Goal: Communication & Community: Answer question/provide support

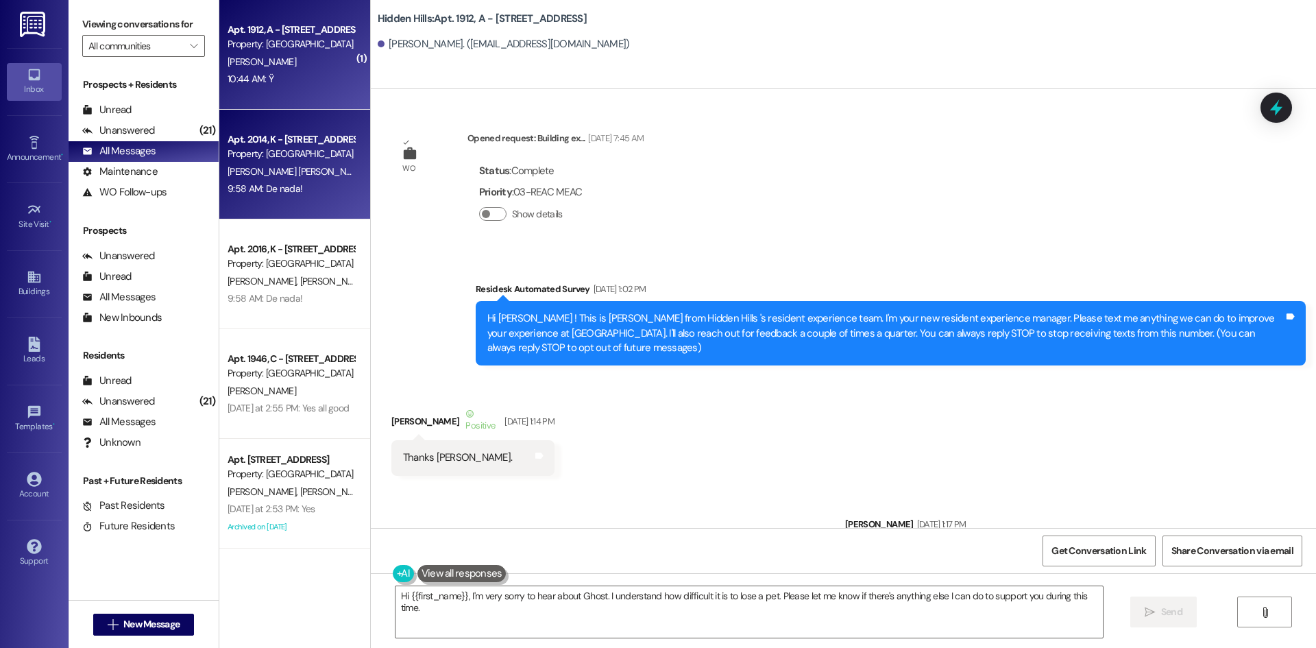
scroll to position [23990, 0]
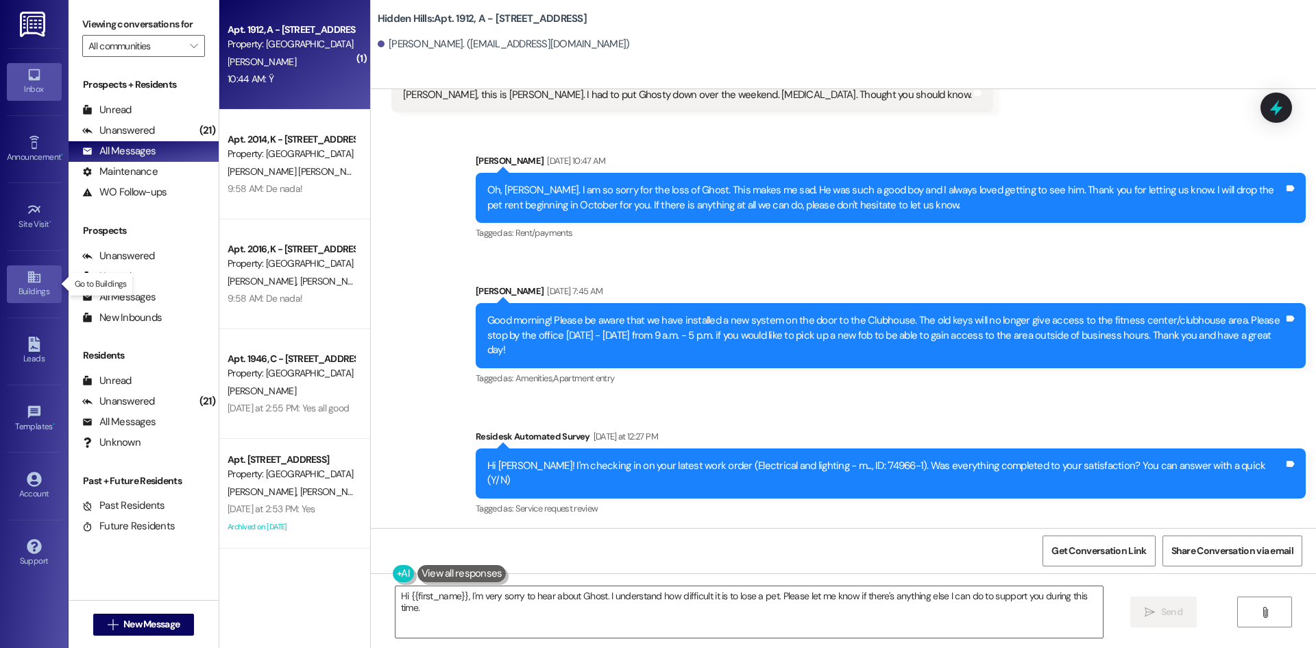
click at [40, 271] on icon at bounding box center [34, 276] width 15 height 15
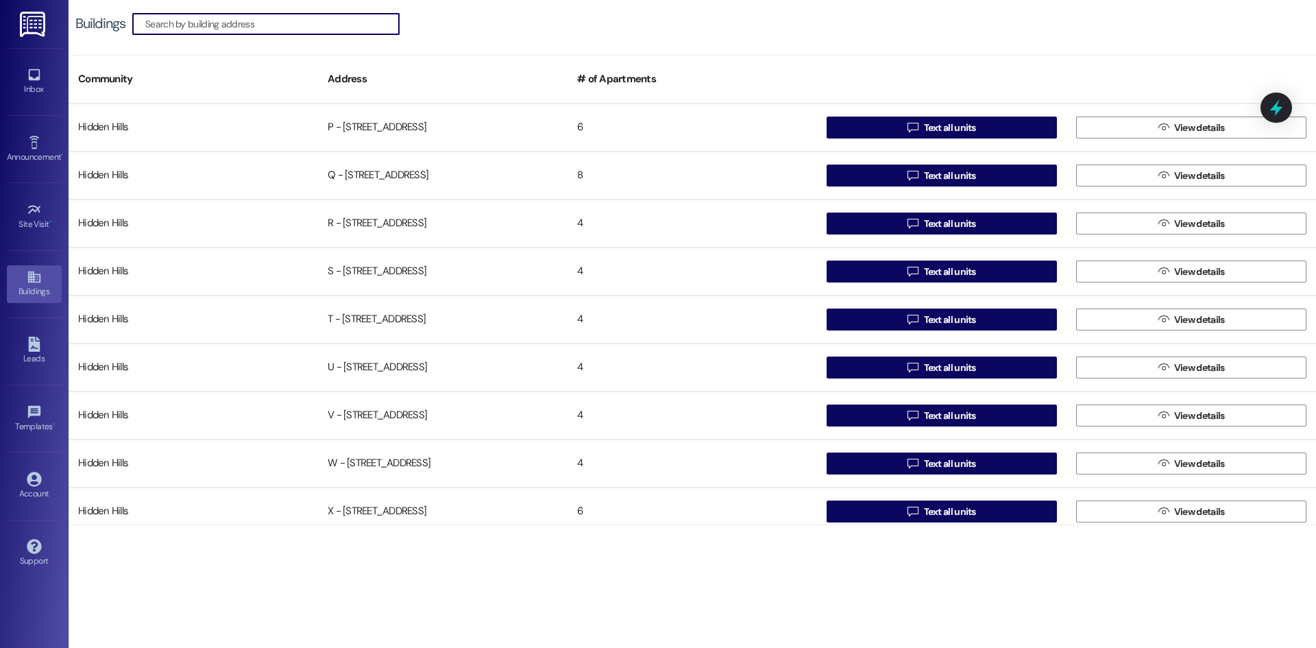
scroll to position [1067, 0]
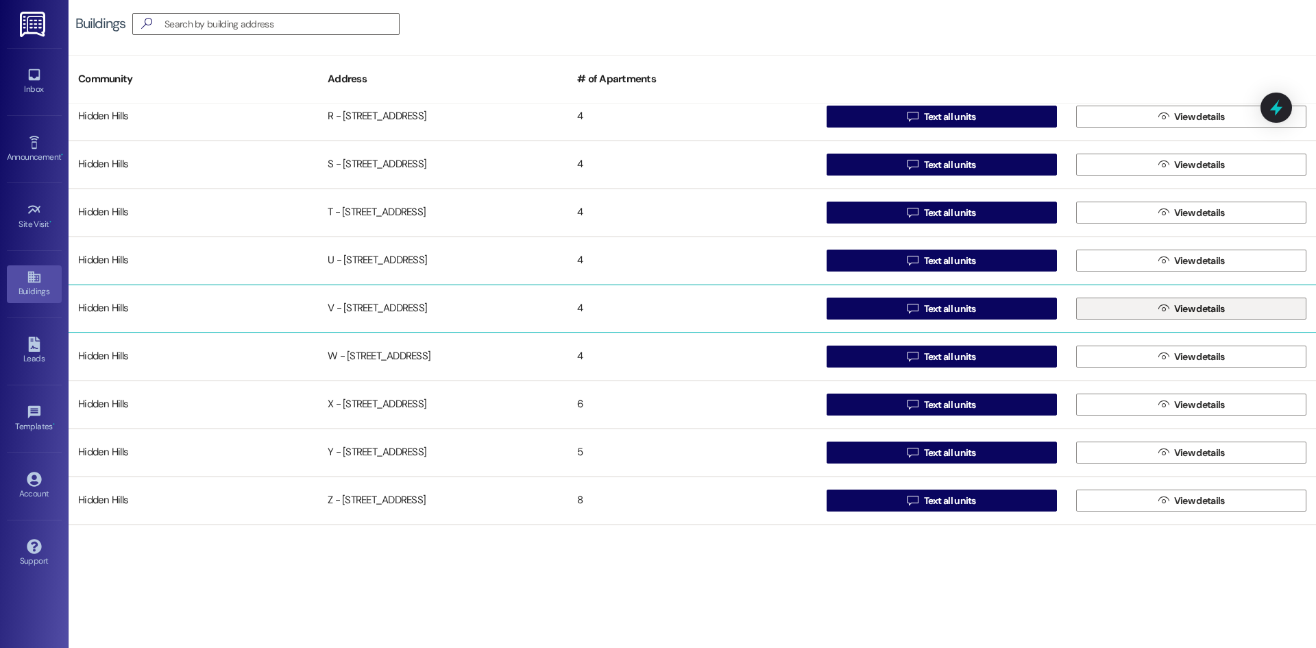
click at [1189, 306] on span "View details" at bounding box center [1200, 309] width 51 height 14
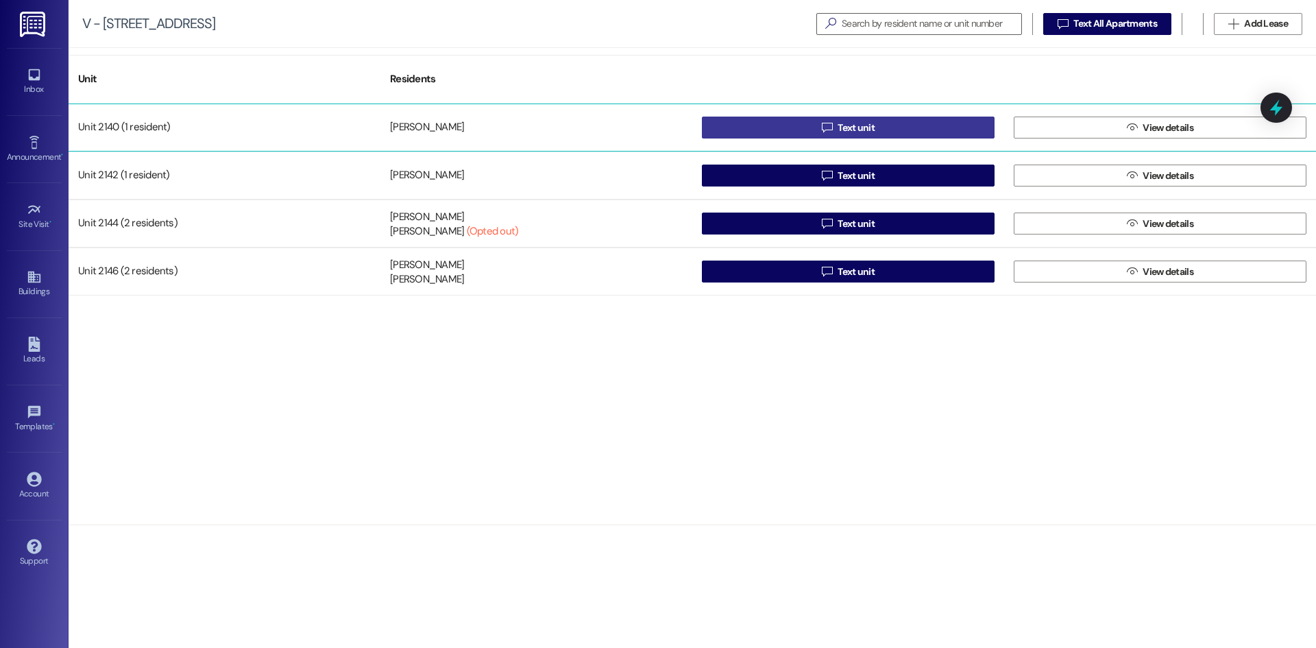
click at [891, 123] on button " Text unit" at bounding box center [848, 128] width 293 height 22
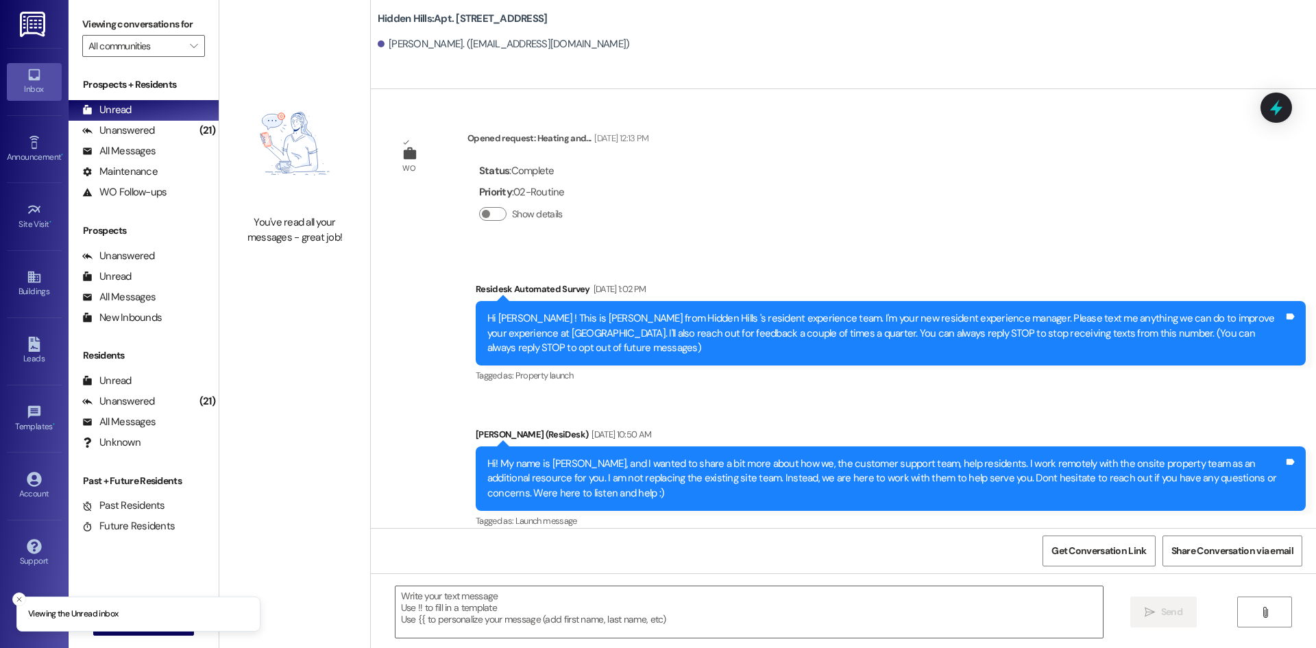
type textarea "Fetching suggested responses. Please feel free to read through the conversation…"
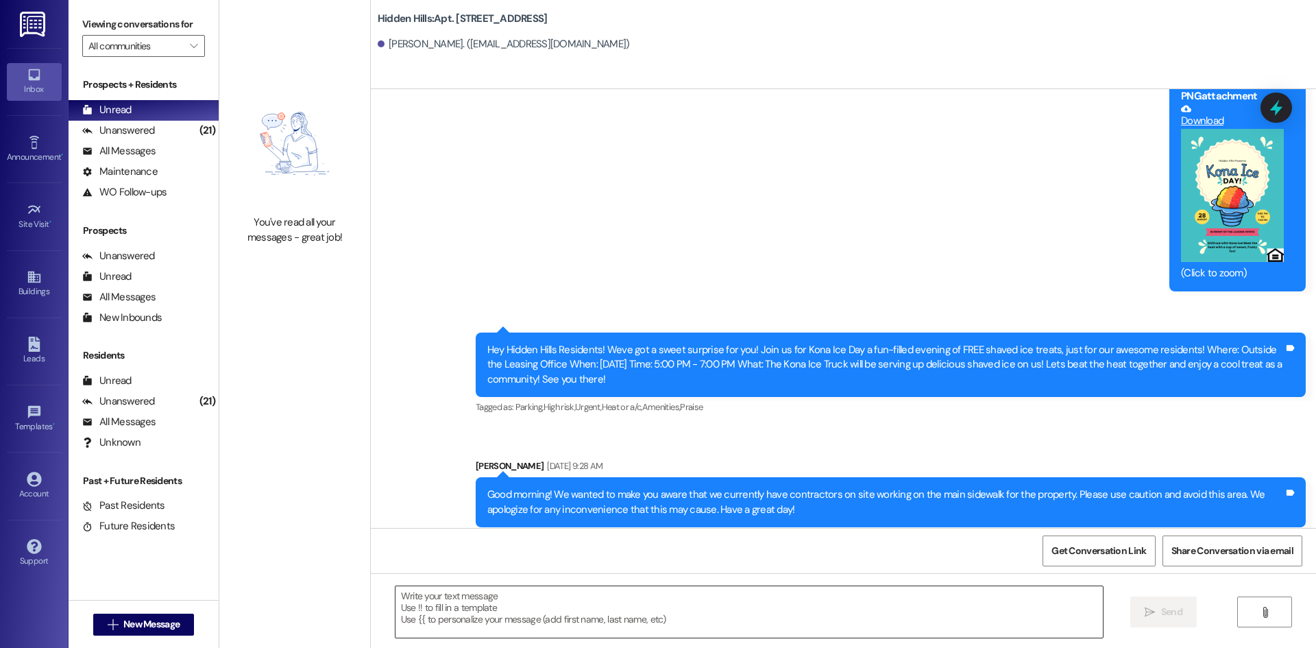
scroll to position [14137, 0]
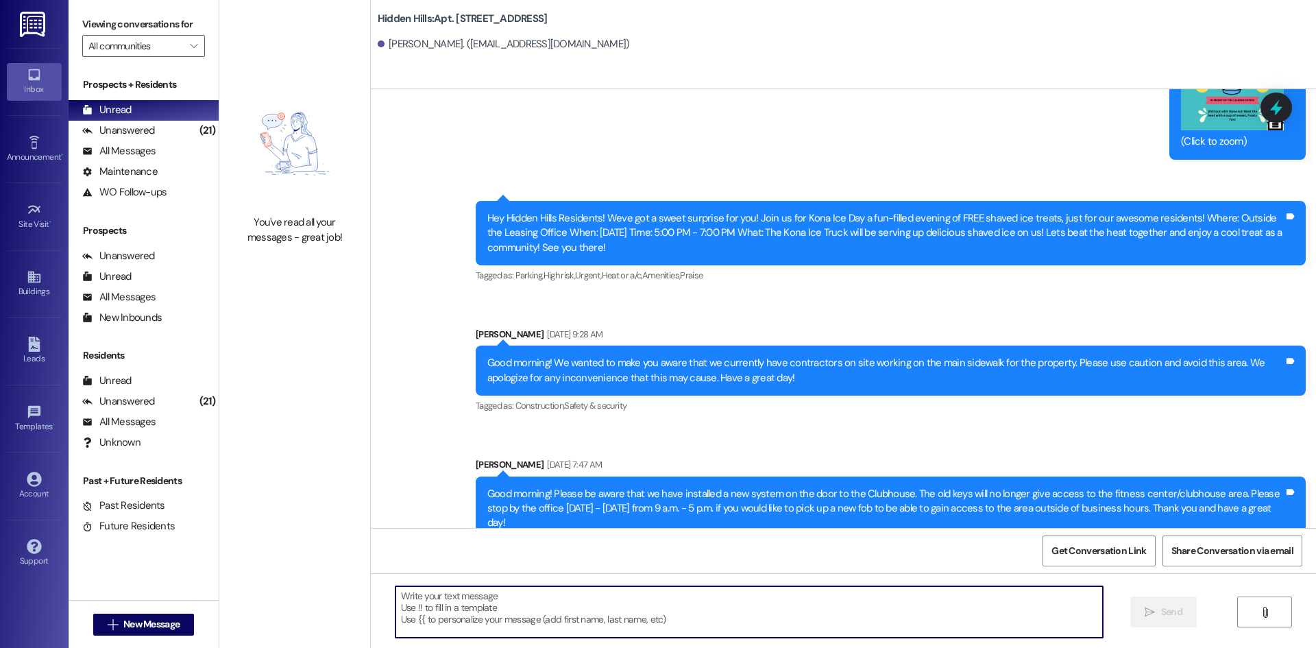
click at [688, 614] on textarea at bounding box center [750, 611] width 708 height 51
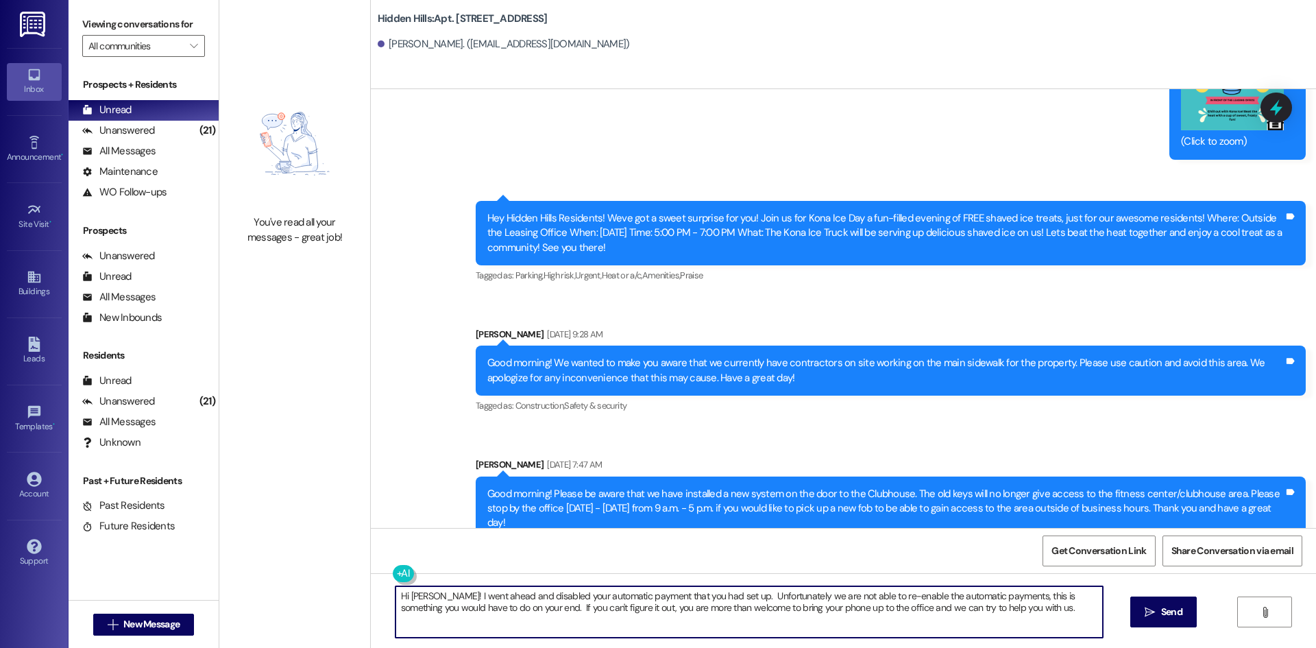
click at [994, 601] on textarea "Hi [PERSON_NAME]! I went ahead and disabled your automatic payment that you had…" at bounding box center [750, 611] width 708 height 51
type textarea "Hi [PERSON_NAME]! I went ahead and disabled your automatic payment that you had…"
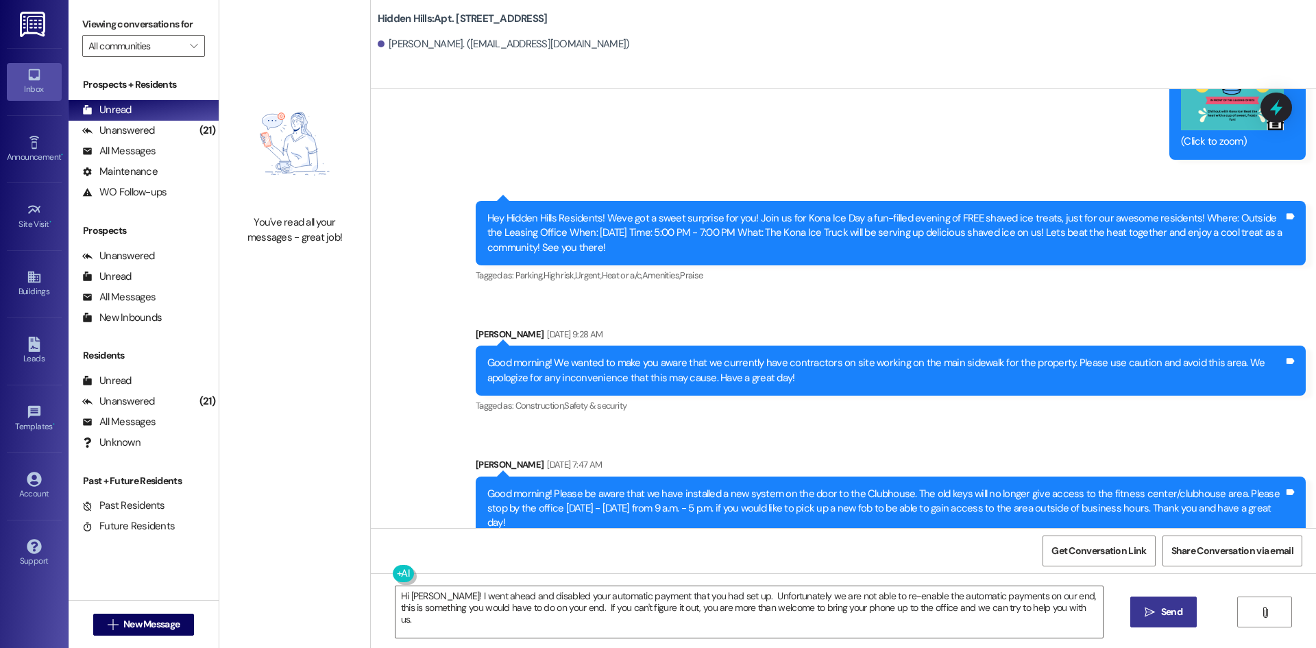
click at [1150, 612] on icon "" at bounding box center [1150, 612] width 10 height 11
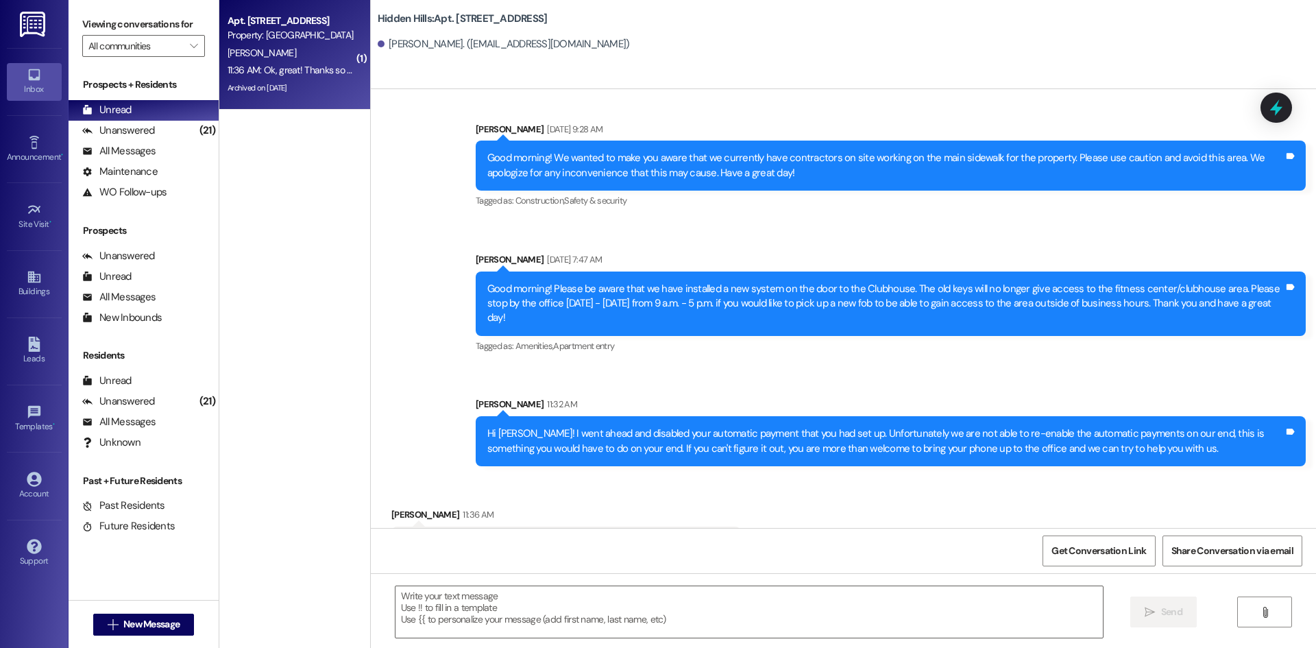
scroll to position [14342, 0]
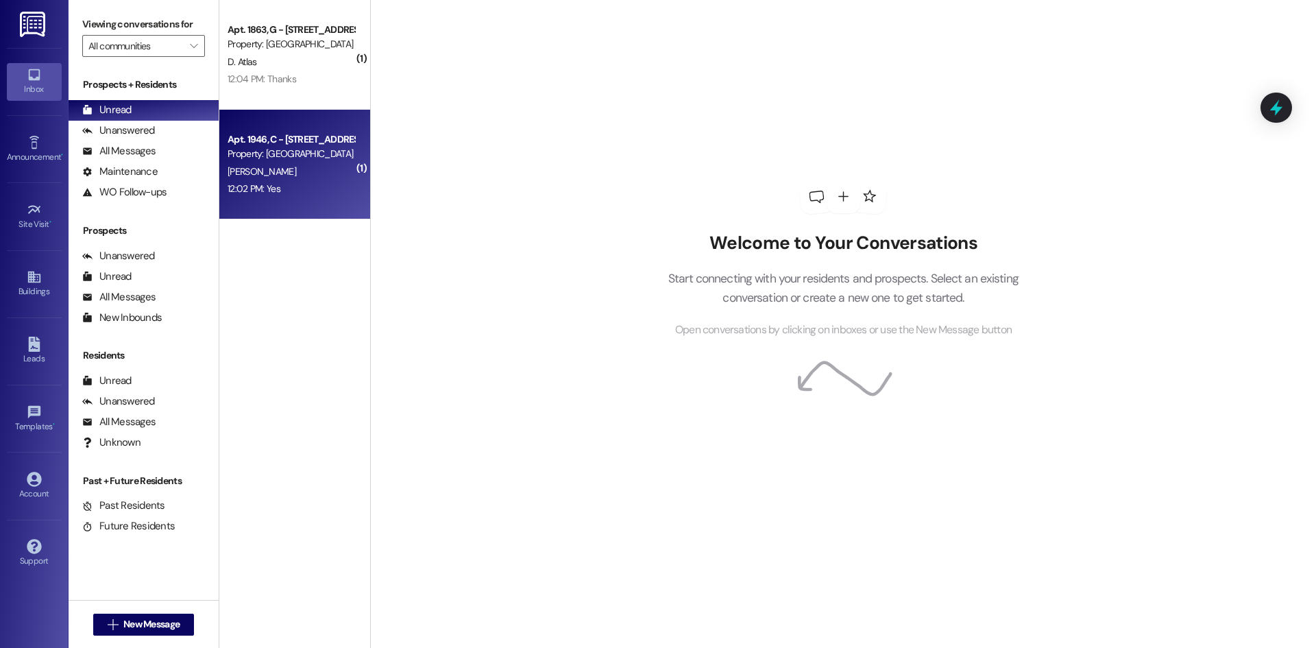
click at [278, 180] on div "12:02 PM: Yes 12:02 PM: Yes" at bounding box center [291, 188] width 130 height 17
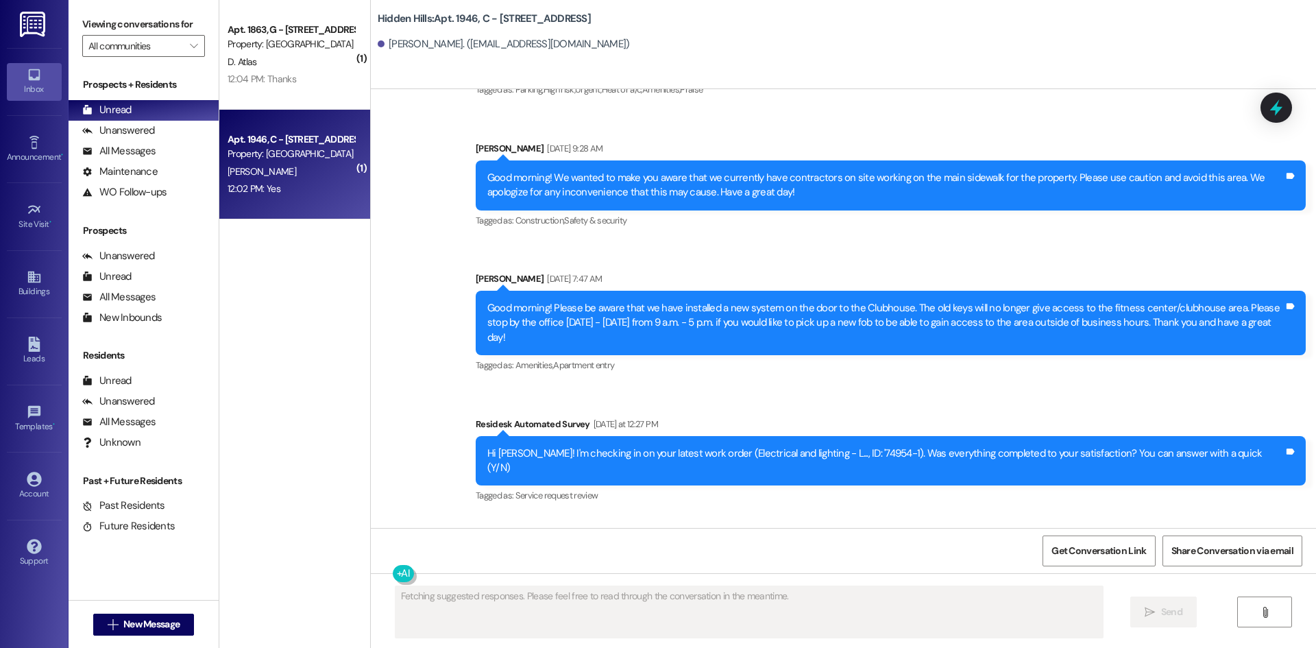
scroll to position [21556, 0]
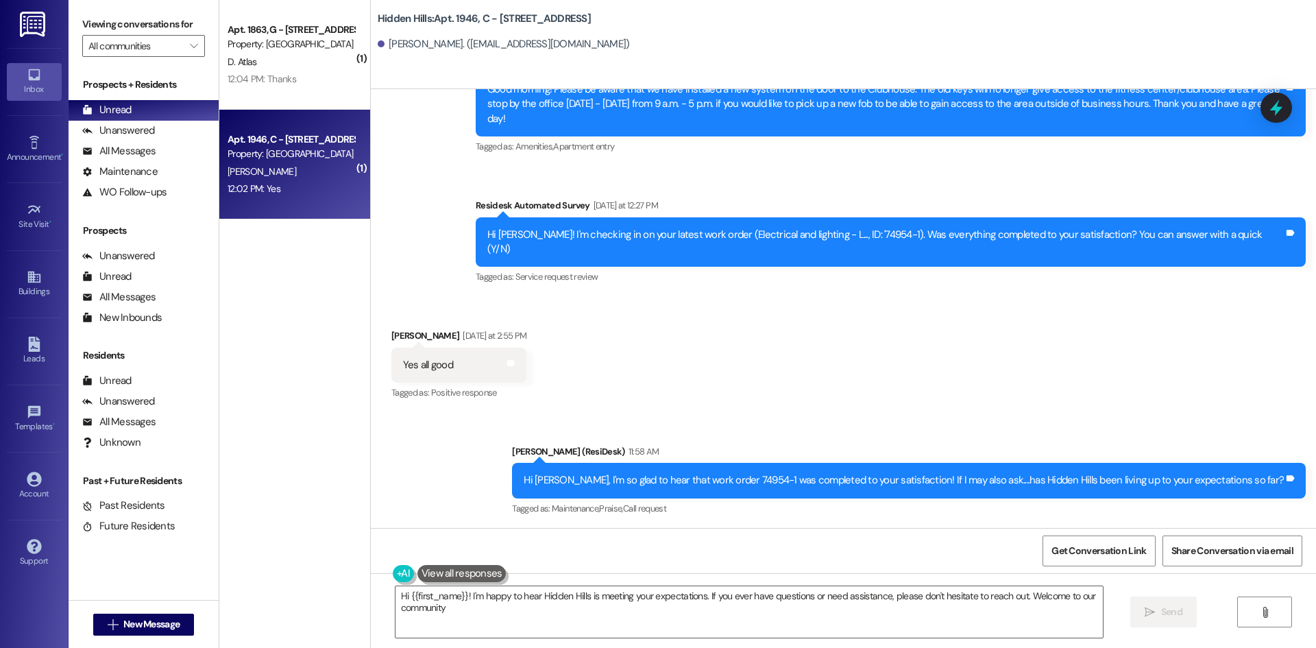
type textarea "Hi {{first_name}}! I'm happy to hear Hidden Hills is meeting your expectations.…"
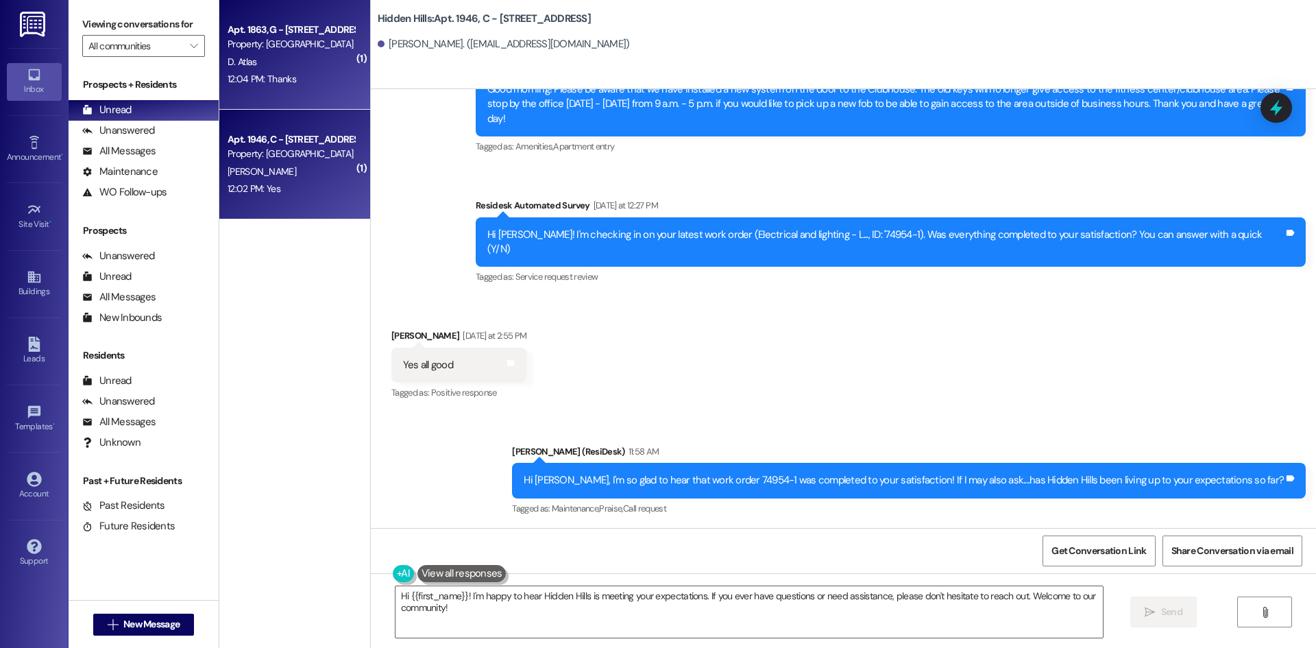
click at [281, 76] on div "12:04 PM: Thanks 12:04 PM: Thanks" at bounding box center [262, 79] width 69 height 12
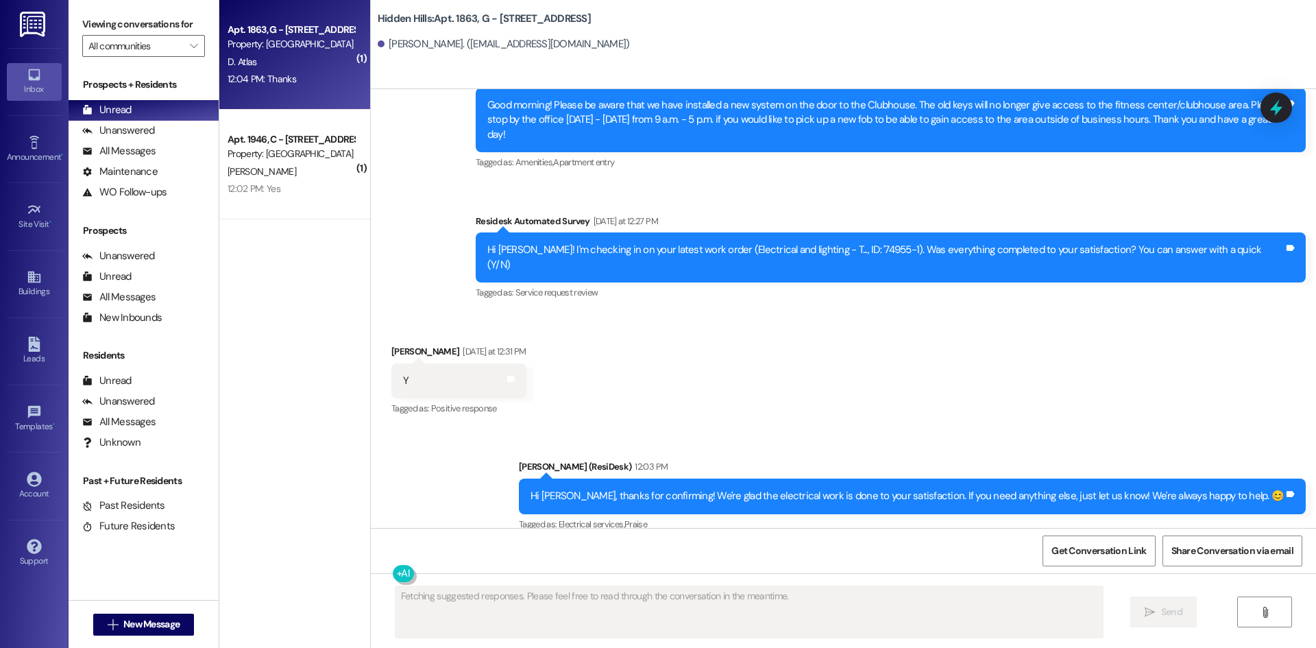
scroll to position [21486, 0]
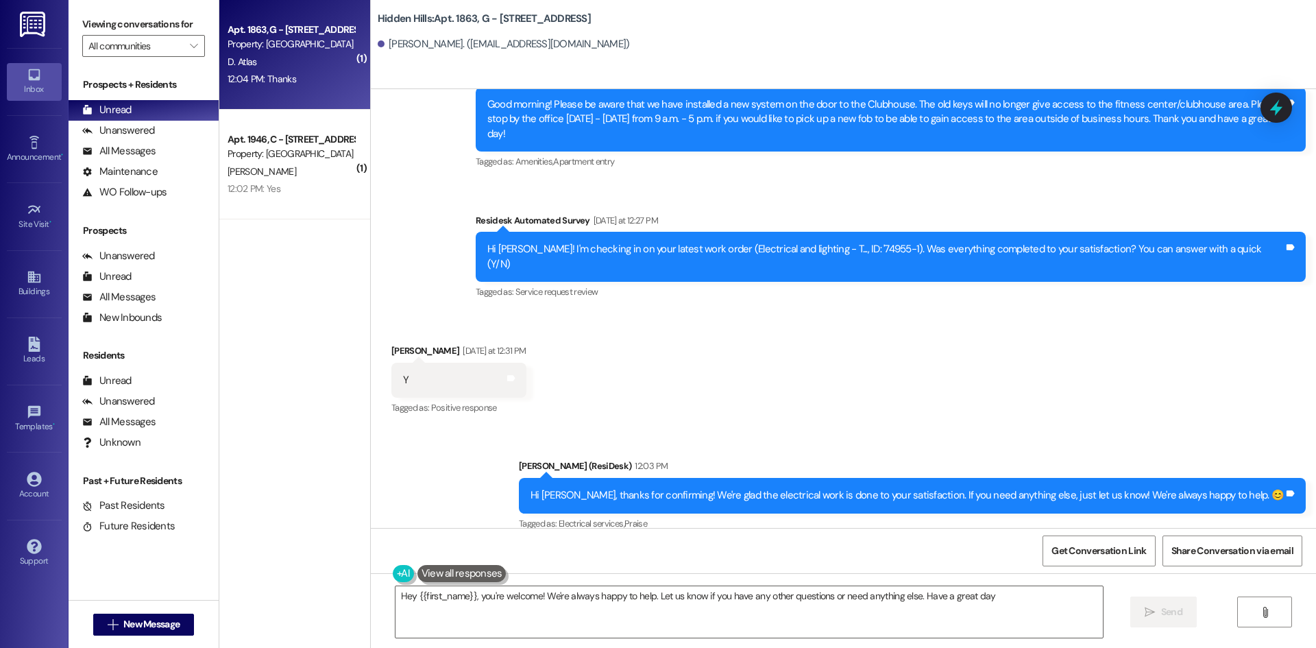
type textarea "Hey {{first_name}}, you're welcome! We're always happy to help. Let us know if …"
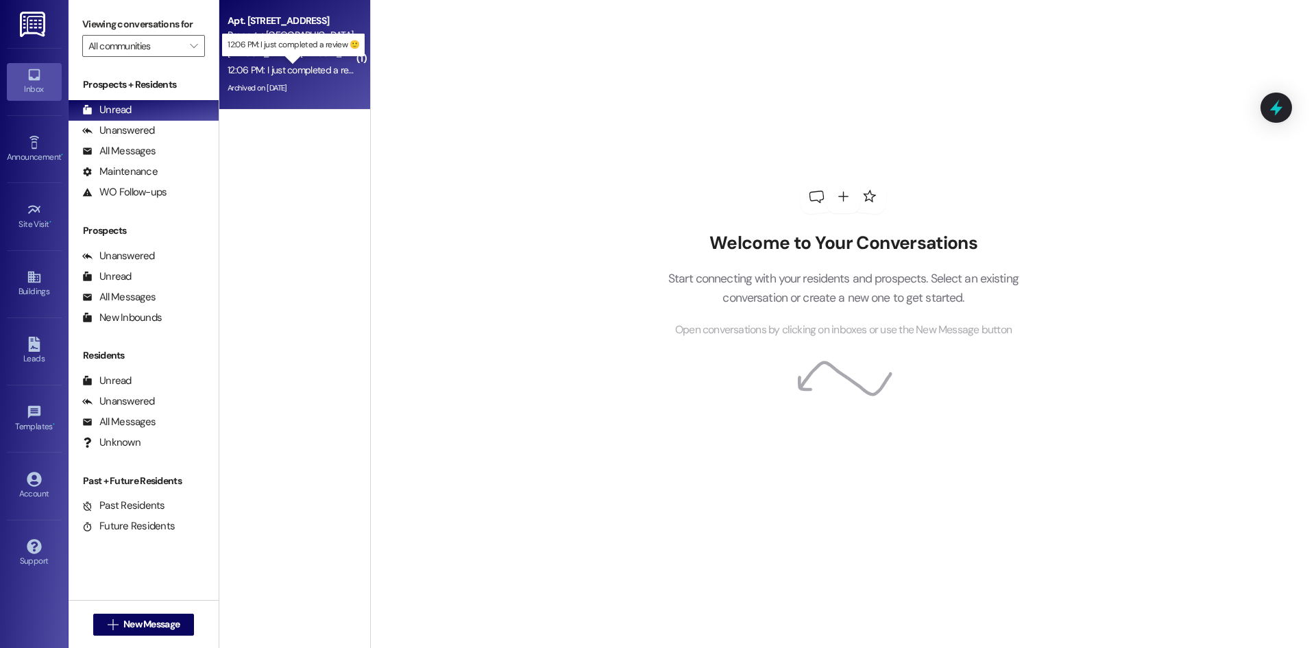
click at [306, 72] on div "12:06 PM: I just completed a review 🙂 12:06 PM: I just completed a review 🙂" at bounding box center [304, 70] width 152 height 12
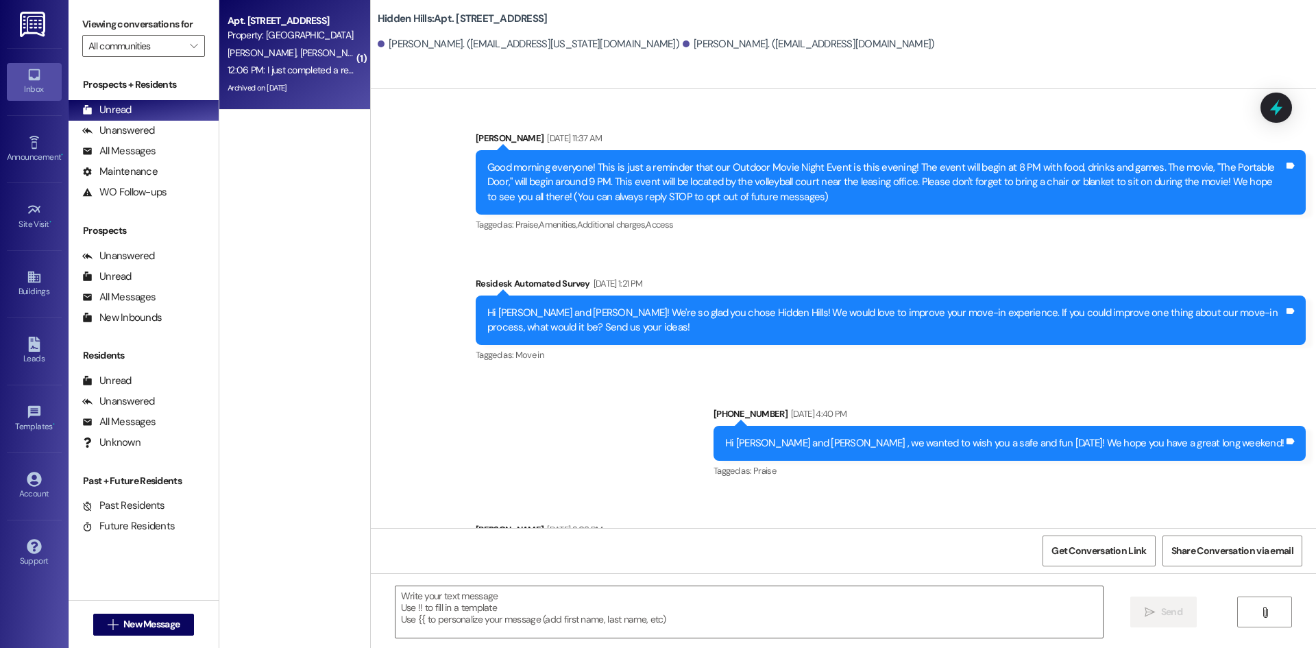
scroll to position [22146, 0]
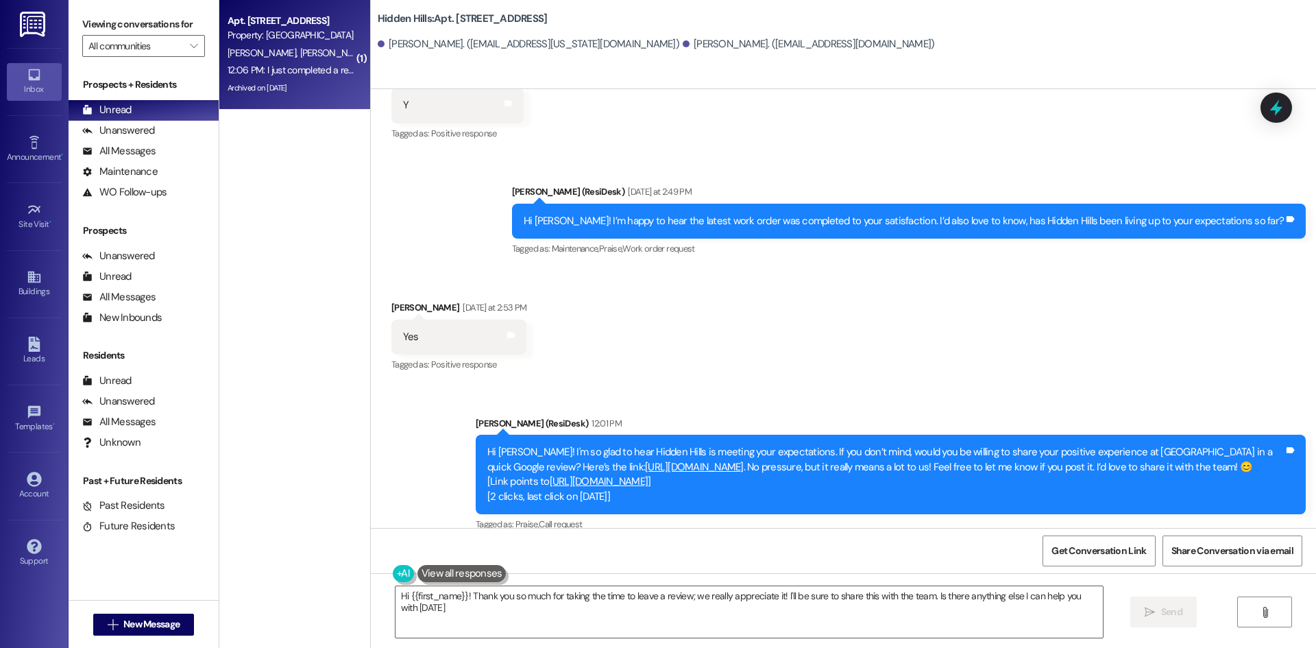
type textarea "Hi {{first_name}}! Thank you so much for taking the time to leave a review; we …"
